Goal: Task Accomplishment & Management: Manage account settings

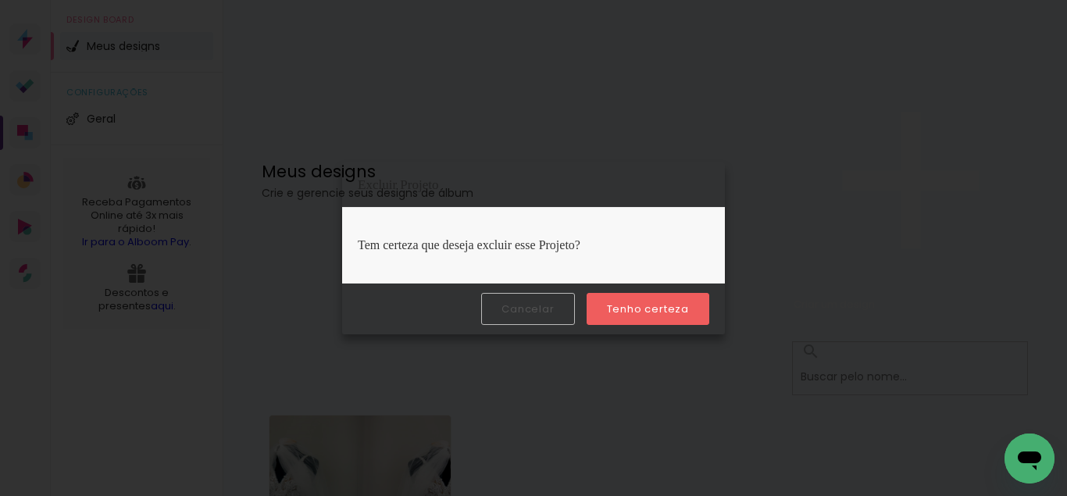
click at [597, 298] on paper-button "Tenho certeza" at bounding box center [648, 309] width 123 height 32
click at [632, 298] on body "link( href="../../bower_components/polymer/polymer.html" rel="import" ) picture…" at bounding box center [533, 248] width 1067 height 496
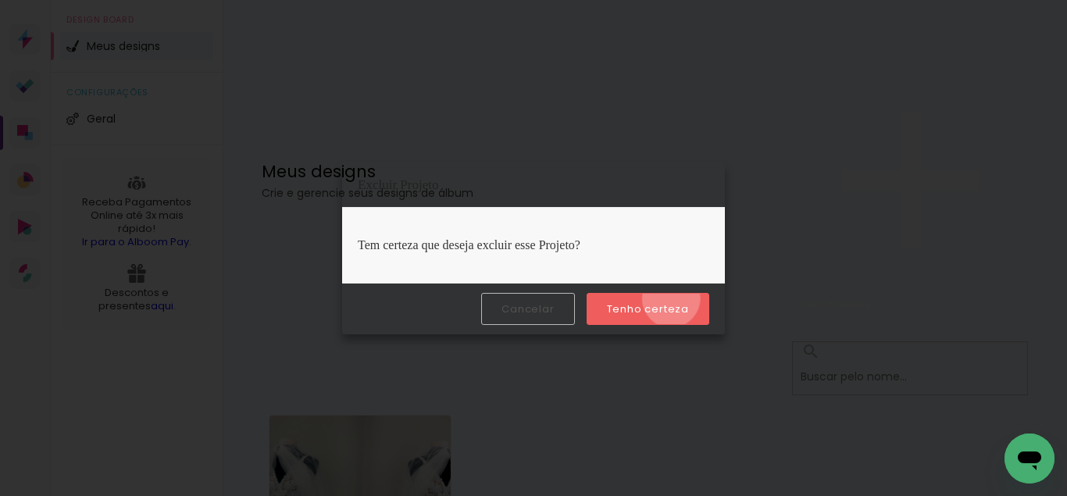
click at [673, 298] on paper-button "Tenho certeza" at bounding box center [648, 309] width 123 height 32
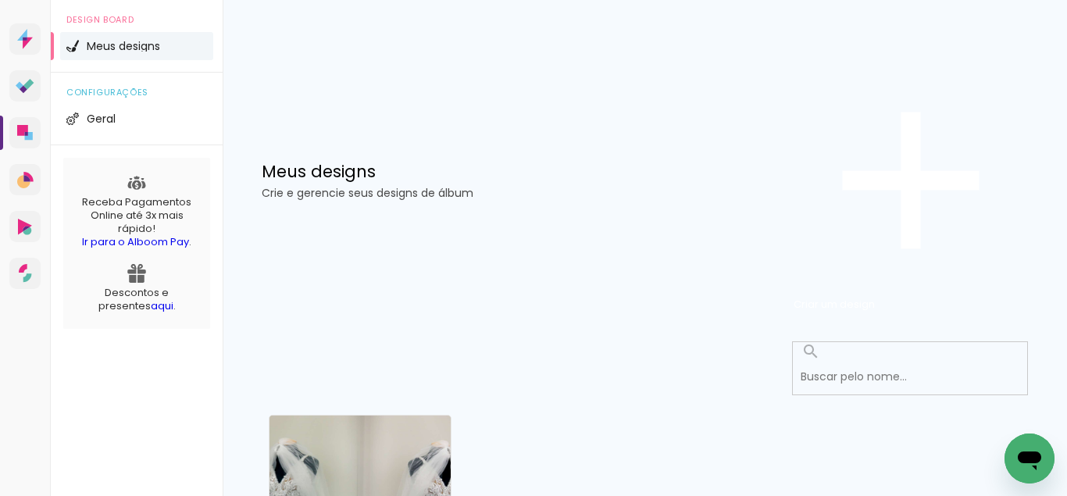
scroll to position [27, 0]
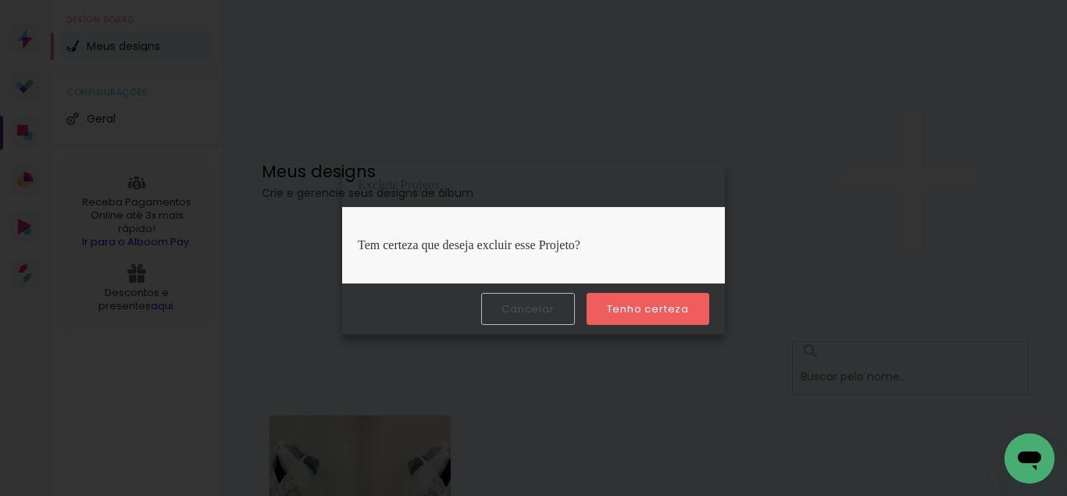
click at [0, 0] on slot "Tenho certeza" at bounding box center [0, 0] width 0 height 0
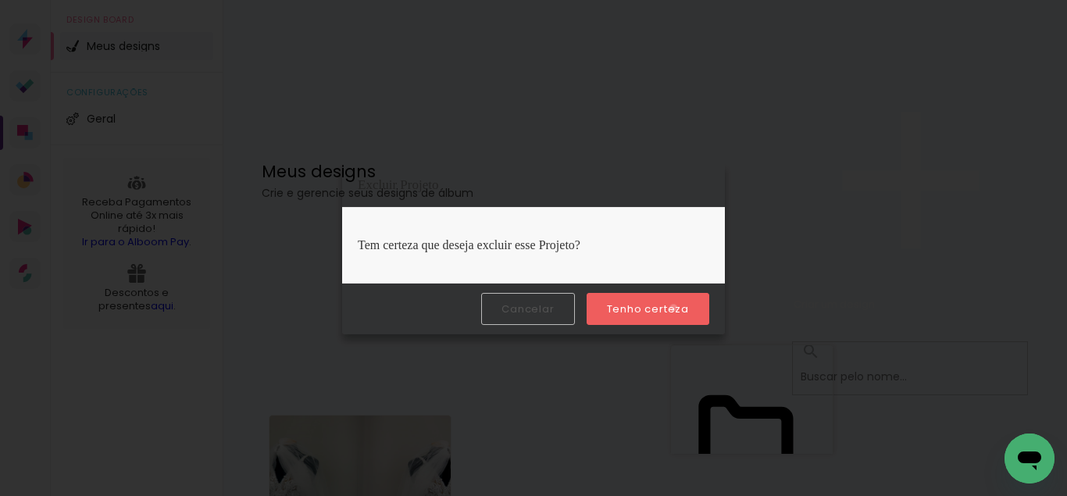
click at [0, 0] on slot "Tenho certeza" at bounding box center [0, 0] width 0 height 0
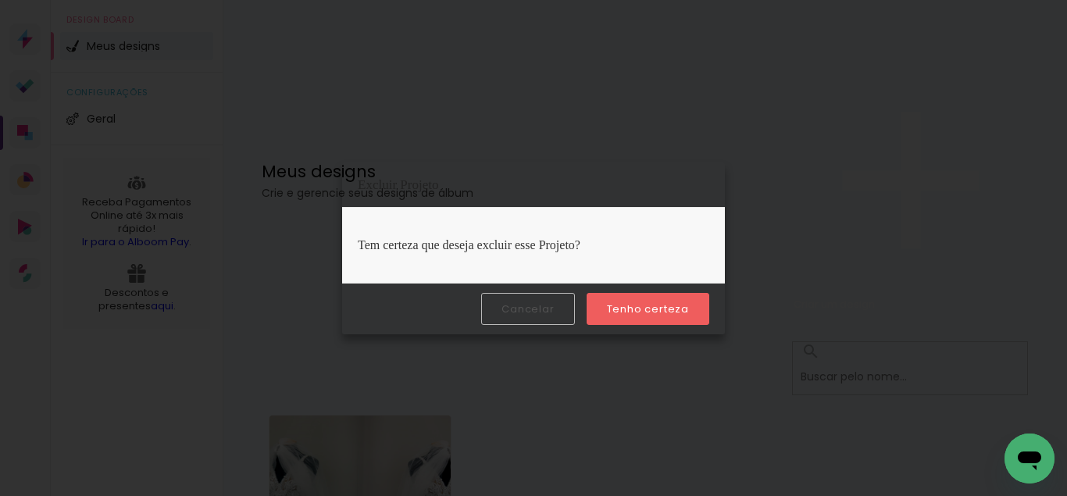
click at [694, 308] on paper-button "Tenho certeza" at bounding box center [648, 309] width 123 height 32
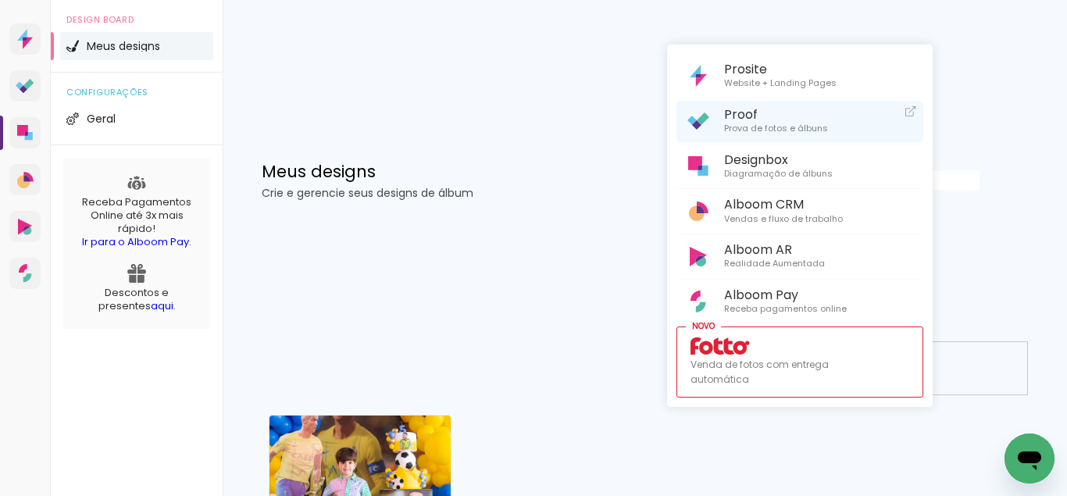
click at [803, 116] on span "Proof" at bounding box center [776, 114] width 104 height 15
